Goal: Transaction & Acquisition: Purchase product/service

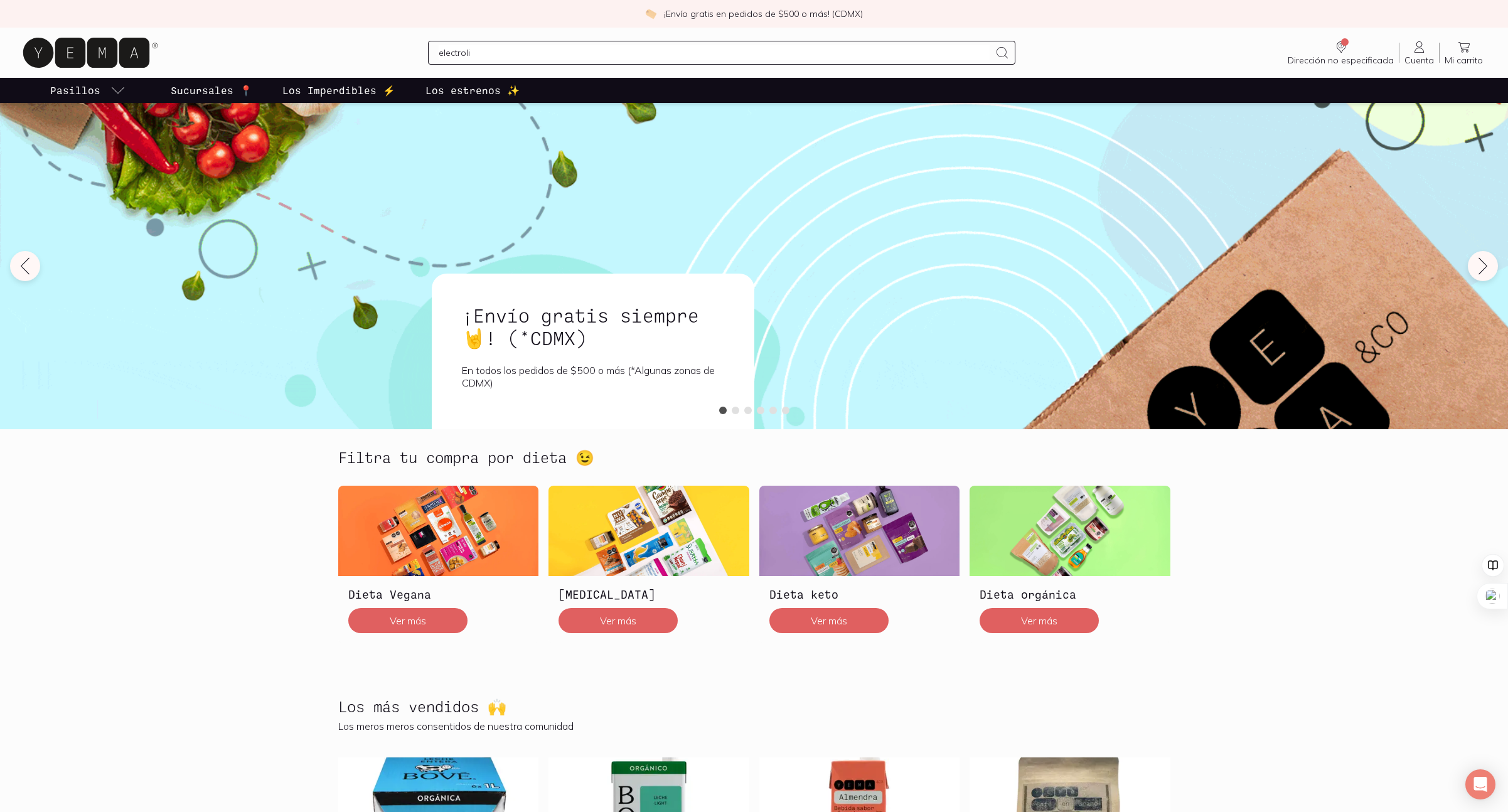
type input "electrolit"
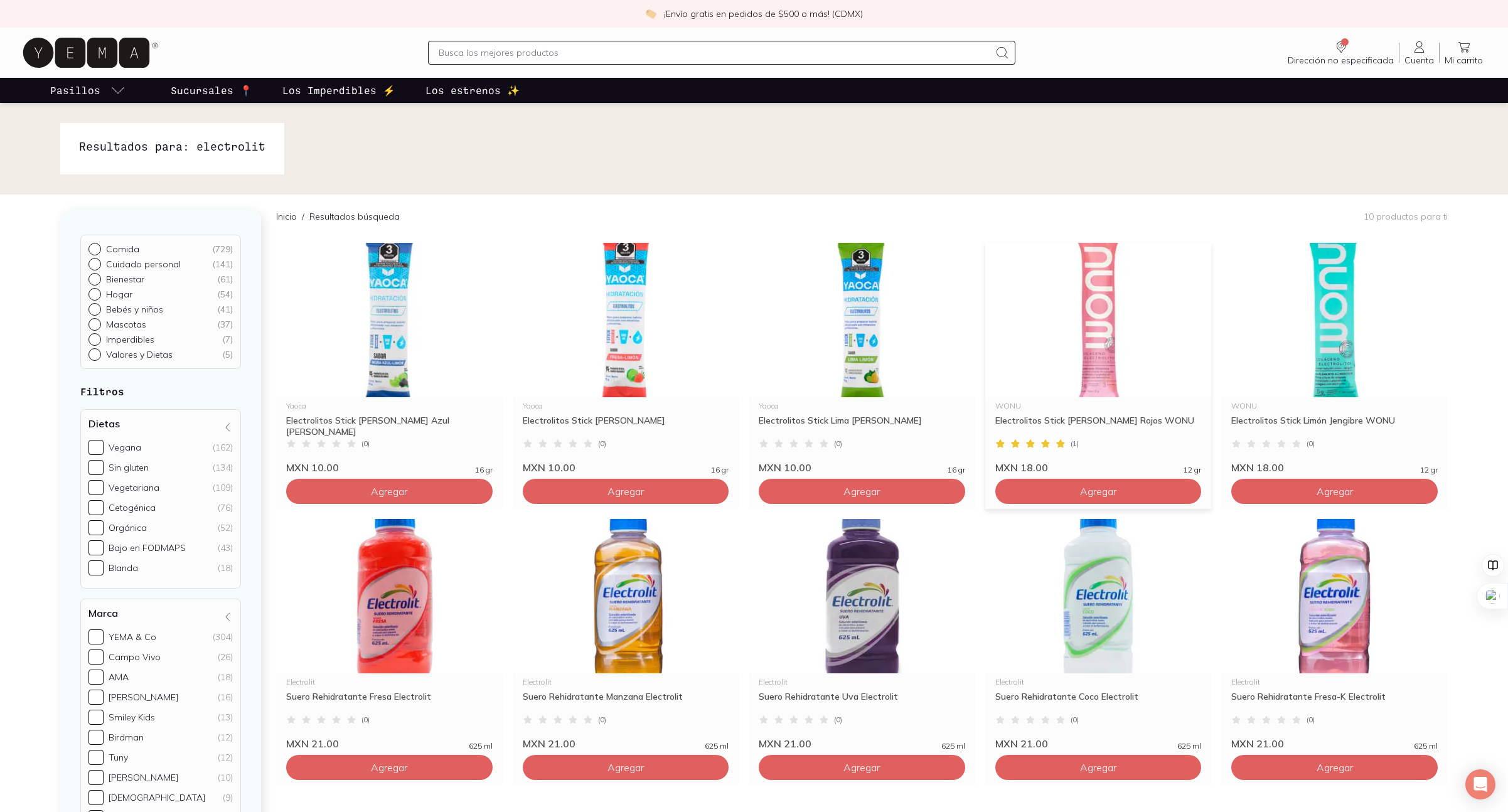
click at [1091, 329] on img at bounding box center [1098, 320] width 226 height 154
click at [604, 330] on img at bounding box center [626, 320] width 226 height 154
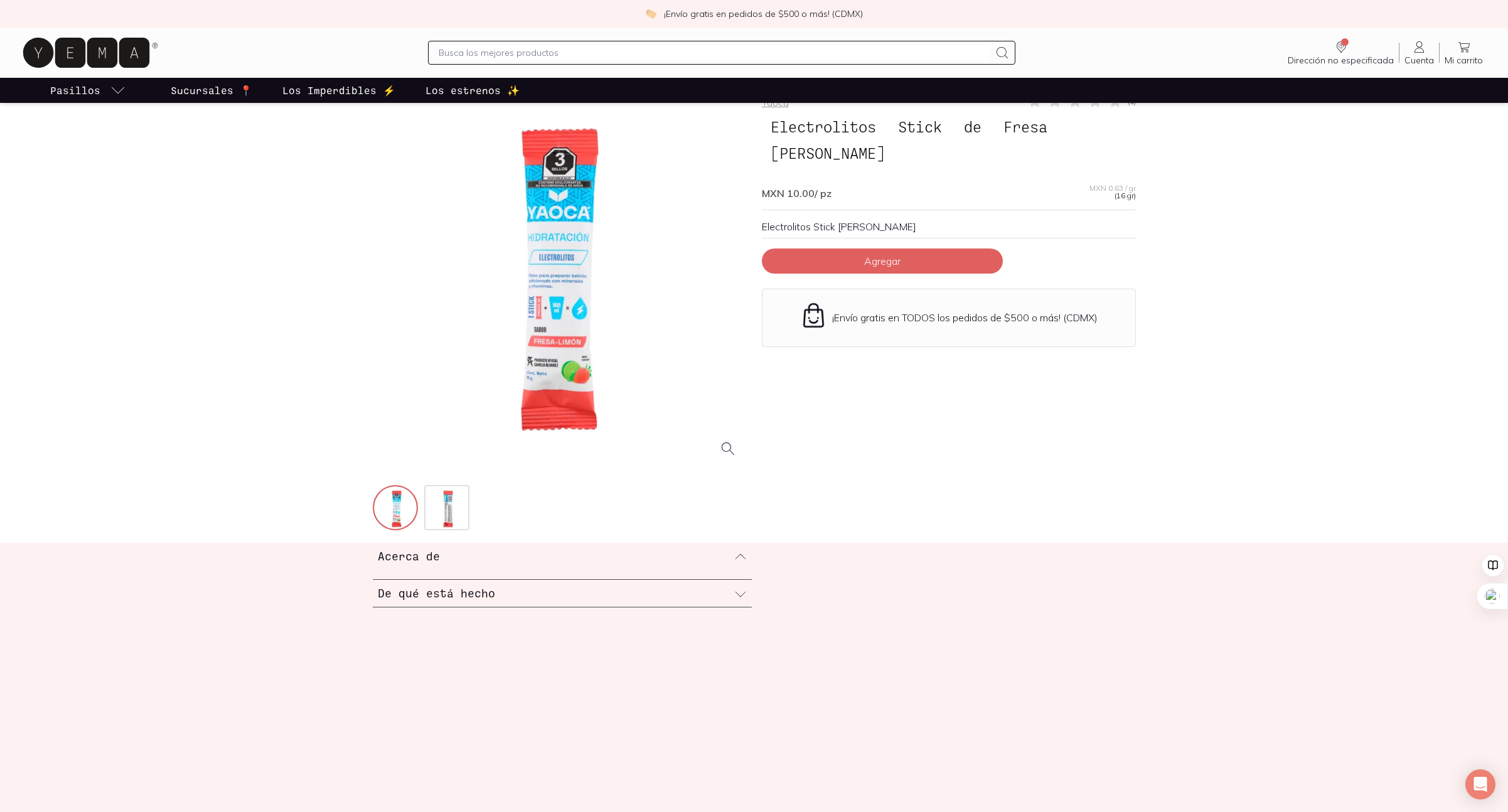
scroll to position [57, 0]
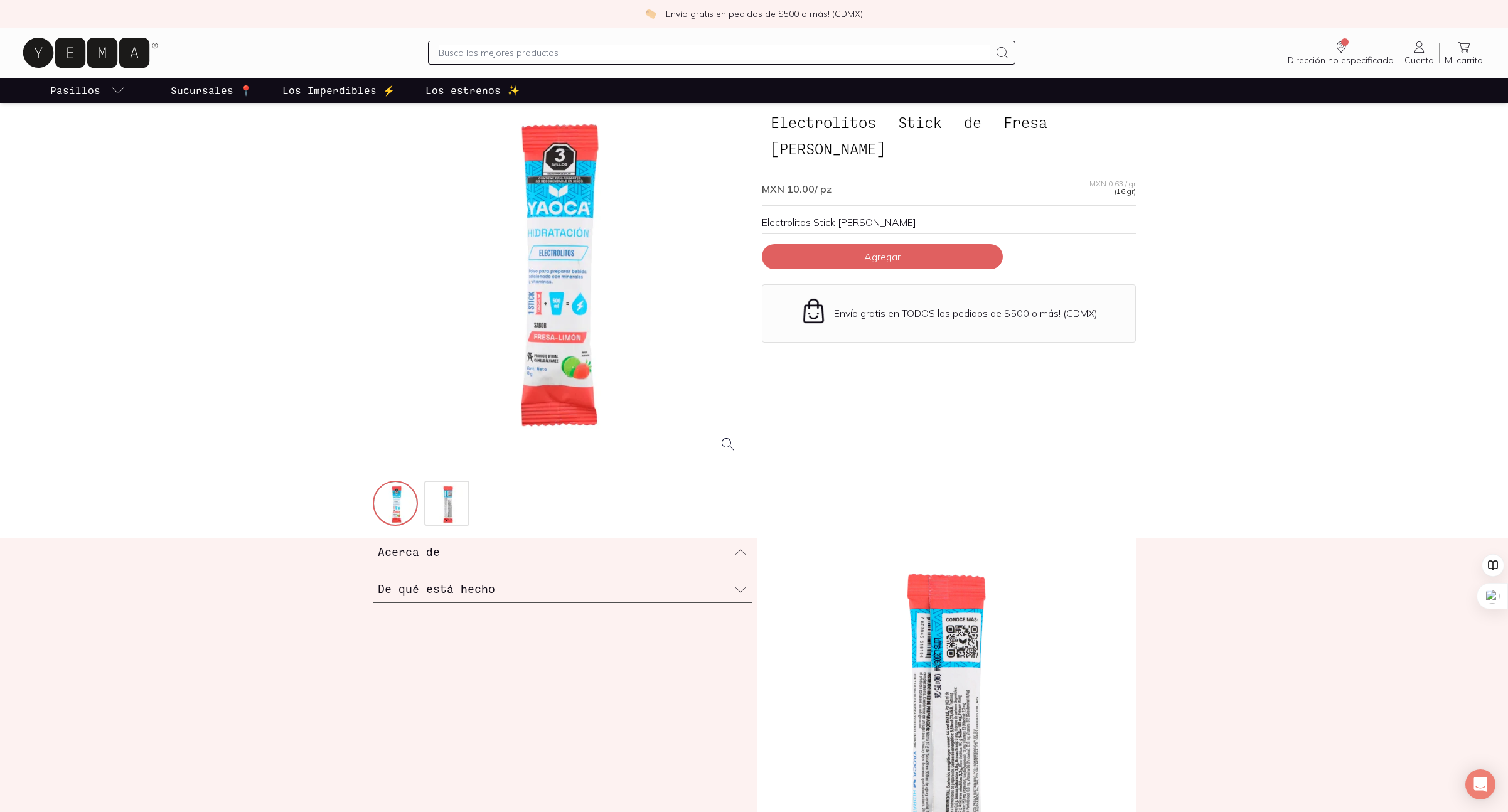
click at [725, 592] on div "De qué está hecho" at bounding box center [562, 588] width 379 height 27
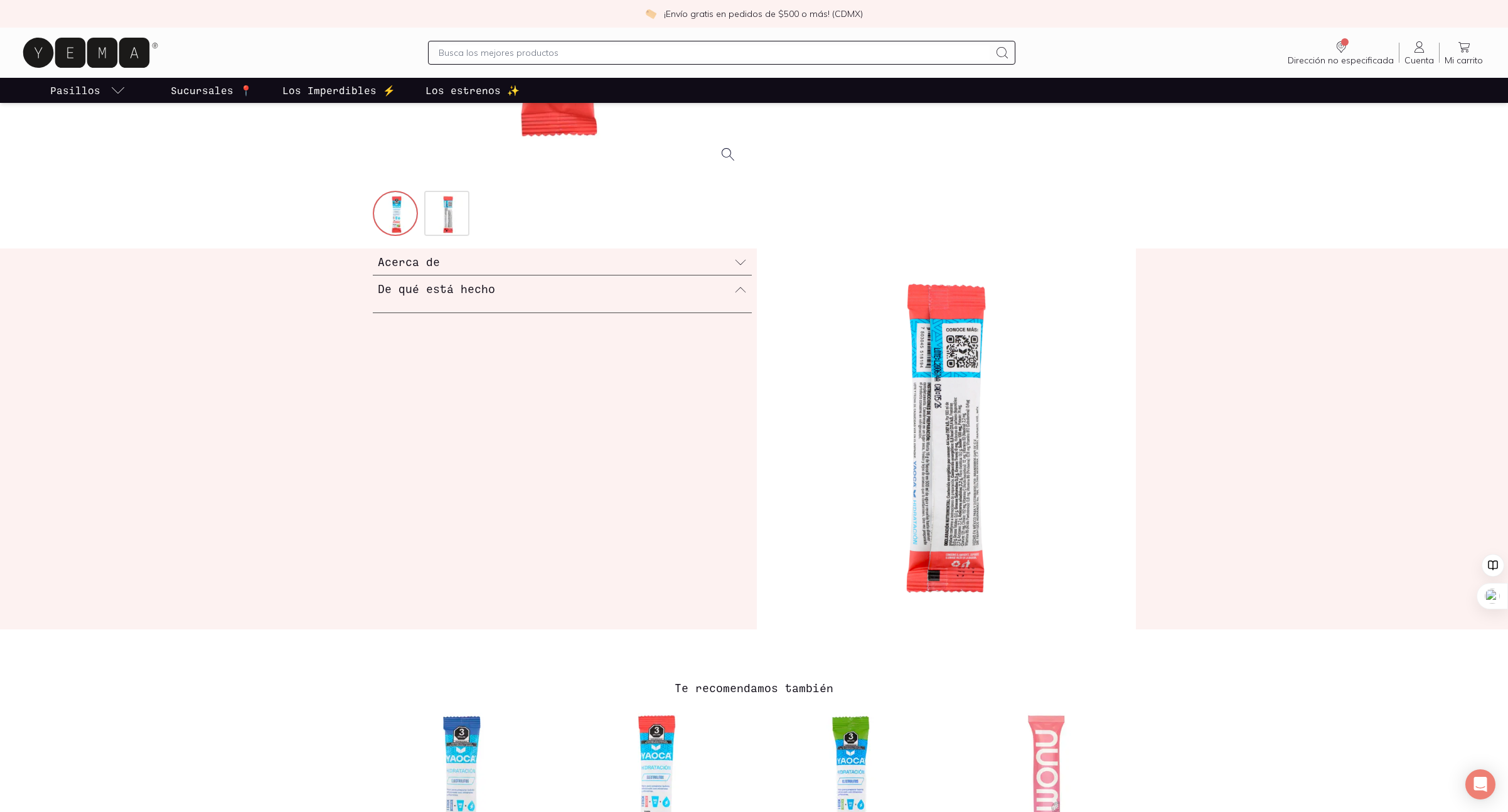
scroll to position [349, 0]
click at [962, 474] on img at bounding box center [947, 437] width 379 height 381
click at [939, 469] on img at bounding box center [947, 437] width 379 height 381
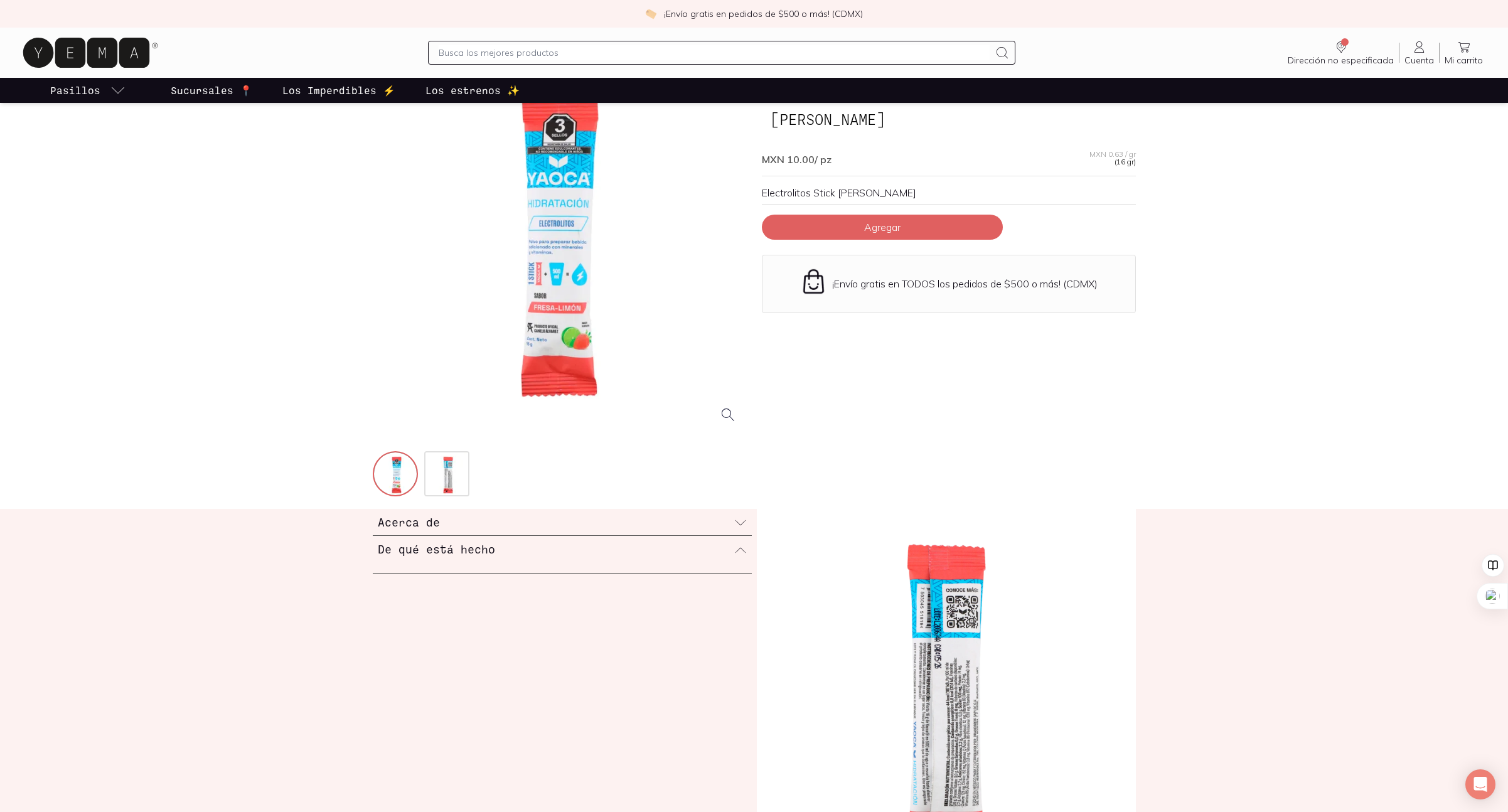
scroll to position [0, 0]
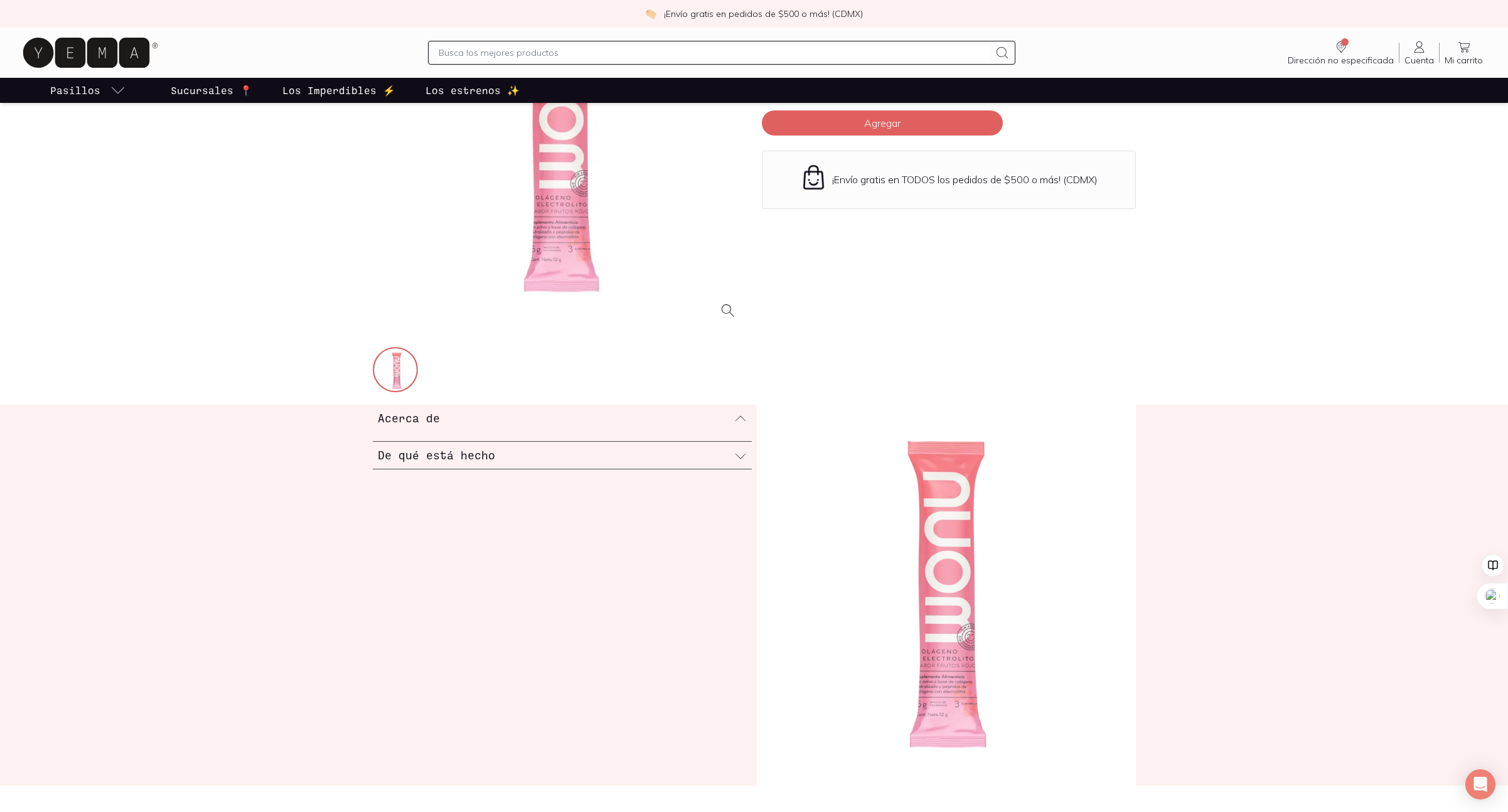
scroll to position [195, 0]
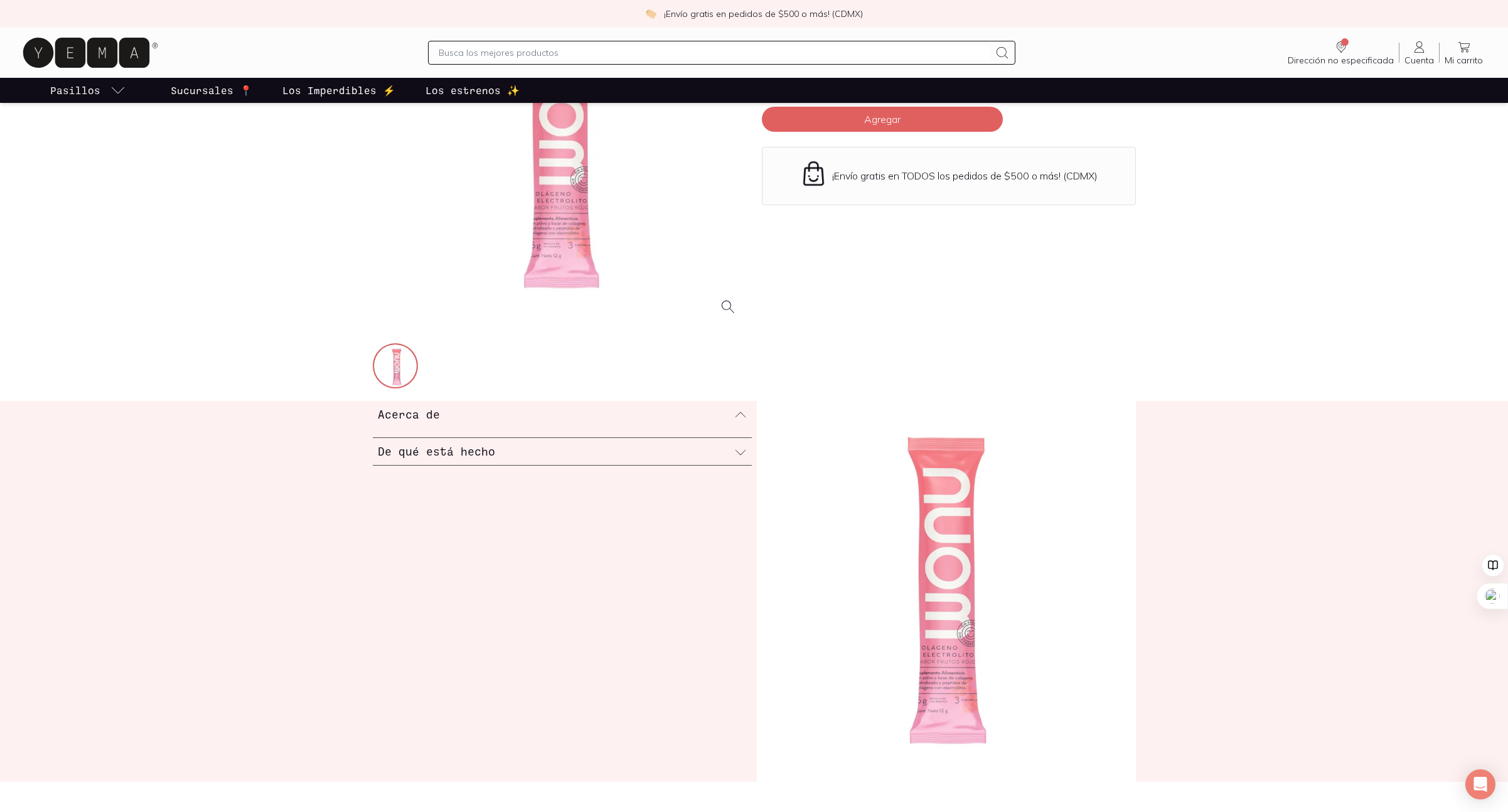
click at [618, 459] on div "De qué está hecho" at bounding box center [562, 451] width 379 height 27
click at [620, 459] on div at bounding box center [562, 459] width 379 height 10
click at [637, 407] on div "Acerca de" at bounding box center [562, 414] width 379 height 27
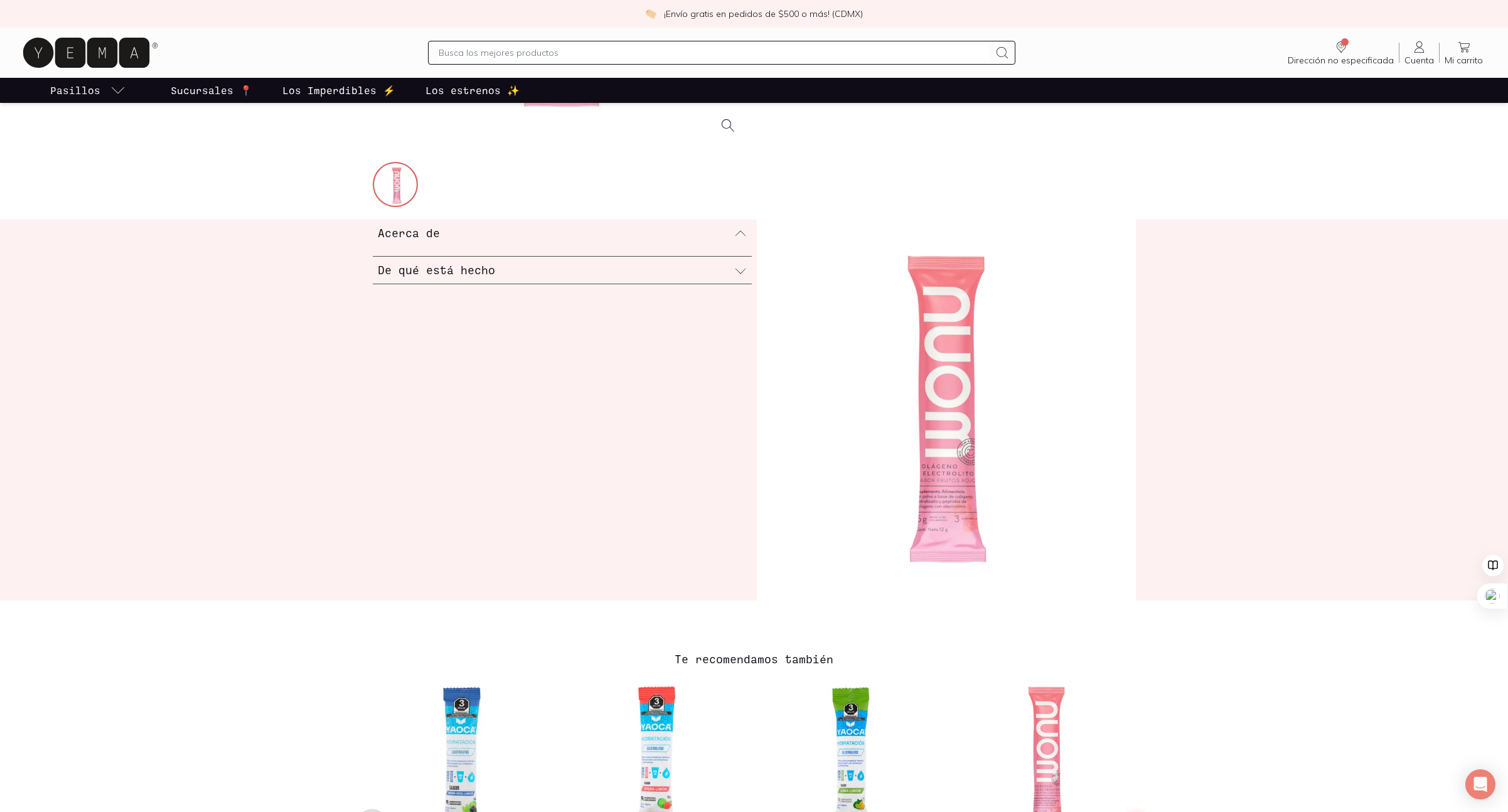
scroll to position [385, 0]
